Goal: Find specific page/section: Find specific page/section

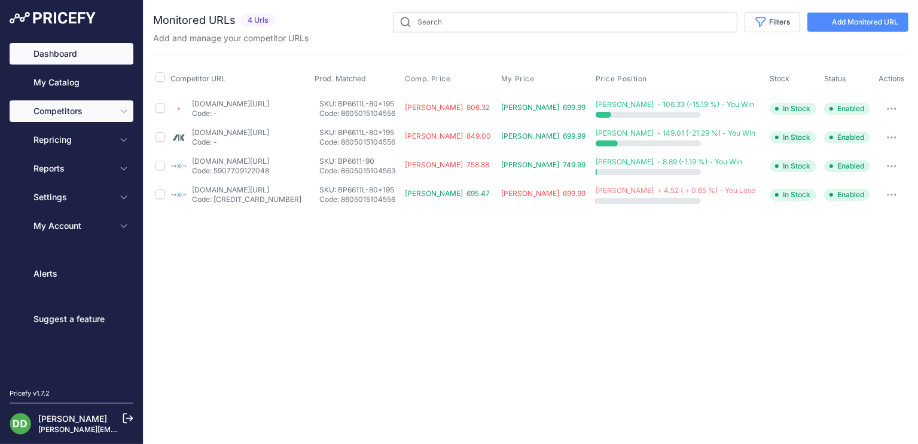
click at [98, 57] on link "Dashboard" at bounding box center [72, 54] width 124 height 22
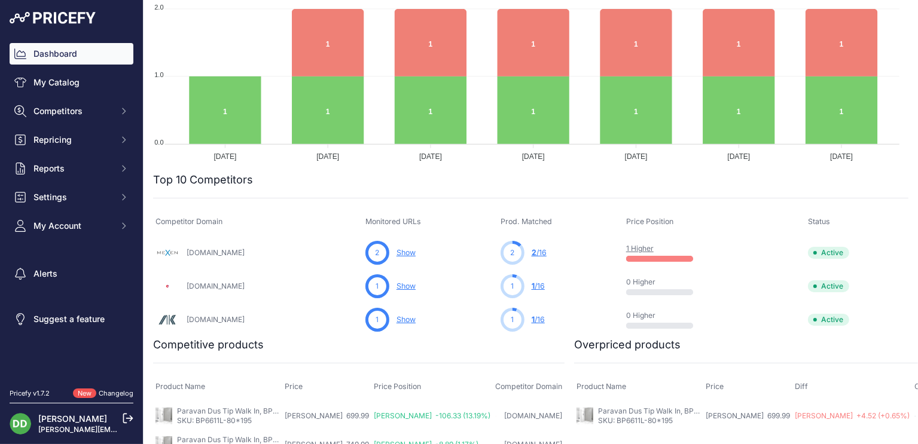
scroll to position [275, 0]
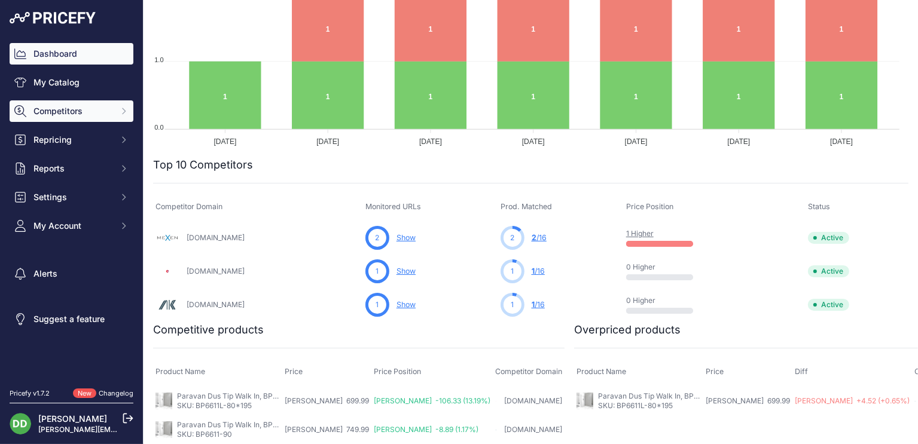
click at [99, 108] on span "Competitors" at bounding box center [72, 111] width 78 height 12
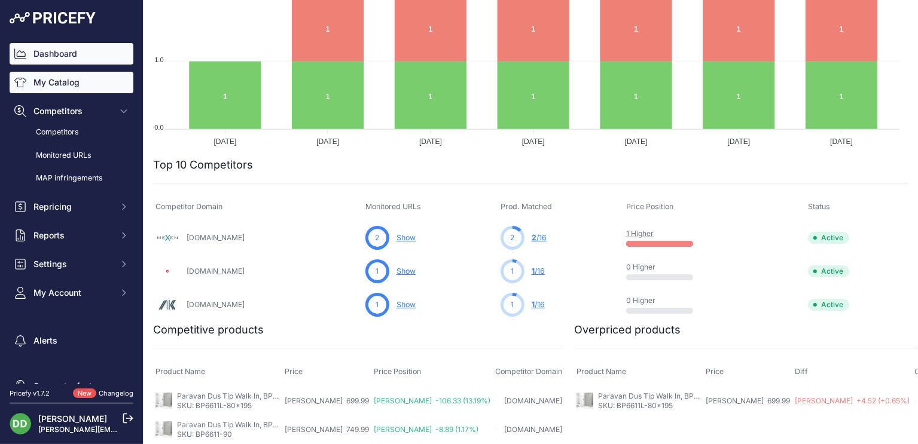
click at [72, 86] on link "My Catalog" at bounding box center [72, 83] width 124 height 22
